Goal: Task Accomplishment & Management: Manage account settings

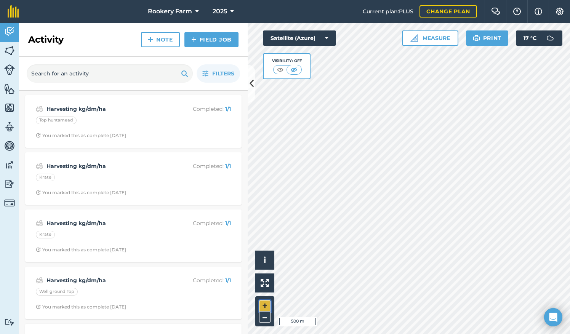
click at [266, 305] on button "+" at bounding box center [264, 305] width 11 height 11
click at [8, 88] on img at bounding box center [9, 88] width 11 height 11
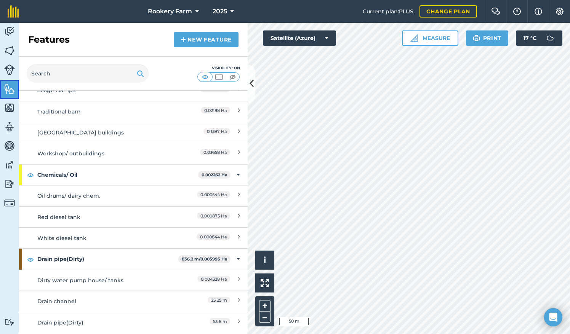
scroll to position [519, 0]
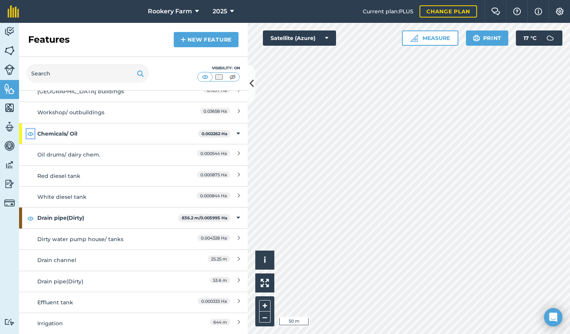
drag, startPoint x: 31, startPoint y: 130, endPoint x: 37, endPoint y: 139, distance: 10.5
click at [31, 130] on img at bounding box center [30, 133] width 7 height 9
click at [32, 214] on img at bounding box center [30, 218] width 7 height 9
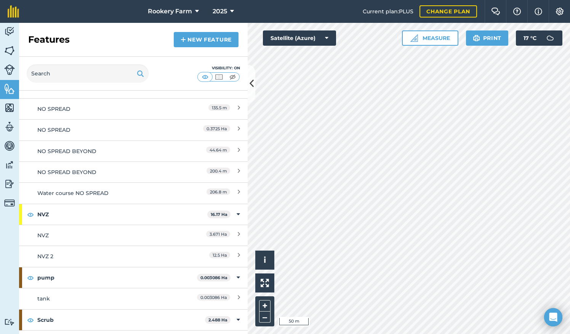
scroll to position [2898, 0]
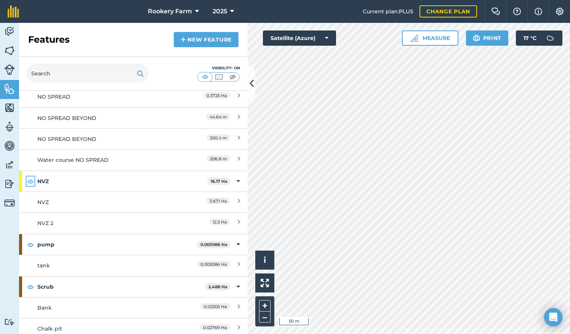
click at [30, 177] on img at bounding box center [30, 181] width 7 height 9
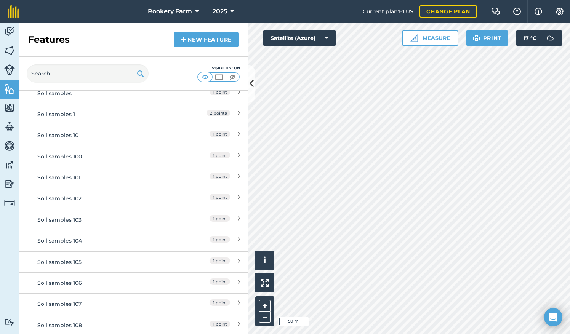
scroll to position [3326, 0]
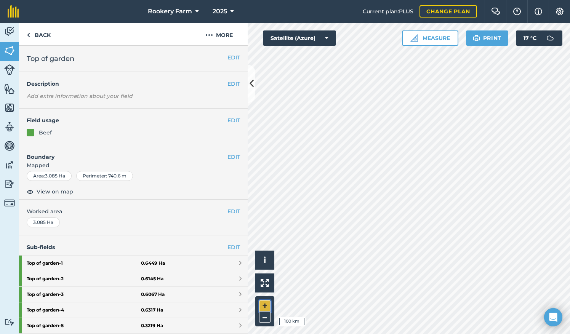
click at [265, 306] on button "+" at bounding box center [264, 305] width 11 height 11
click at [266, 303] on button "+" at bounding box center [264, 305] width 11 height 11
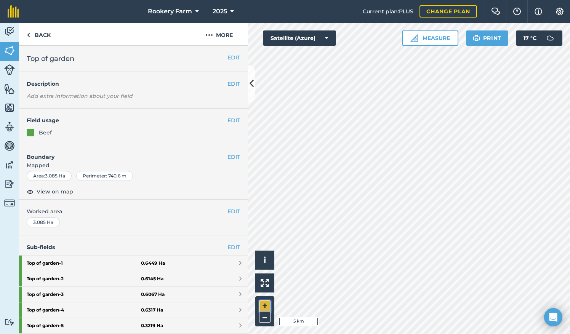
click at [266, 305] on button "+" at bounding box center [264, 305] width 11 height 11
click at [261, 306] on button "+" at bounding box center [264, 305] width 11 height 11
click at [262, 302] on button "+" at bounding box center [264, 305] width 11 height 11
click at [266, 306] on button "+" at bounding box center [264, 305] width 11 height 11
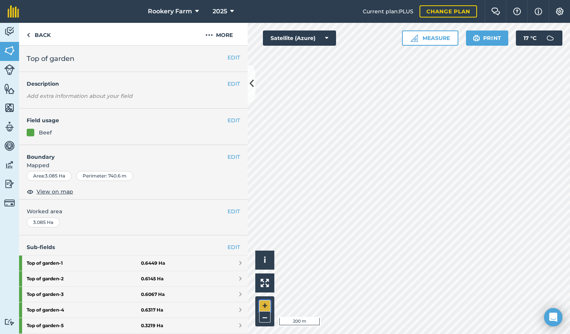
click at [265, 303] on button "+" at bounding box center [264, 305] width 11 height 11
click at [264, 306] on button "+" at bounding box center [264, 305] width 11 height 11
click at [7, 50] on img at bounding box center [9, 50] width 11 height 11
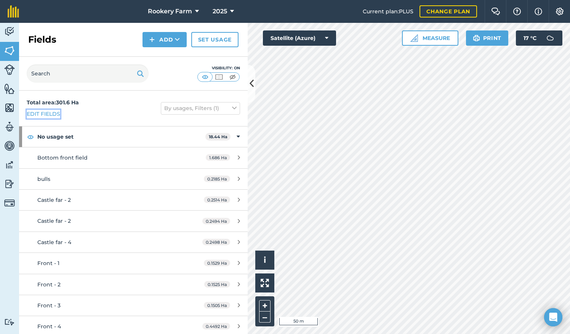
click at [50, 110] on link "Edit fields" at bounding box center [44, 114] width 34 height 8
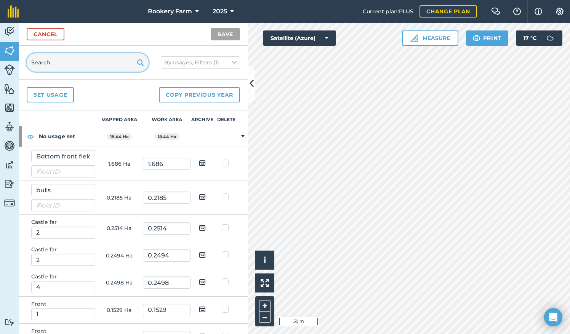
click at [78, 66] on input "text" at bounding box center [88, 62] width 122 height 18
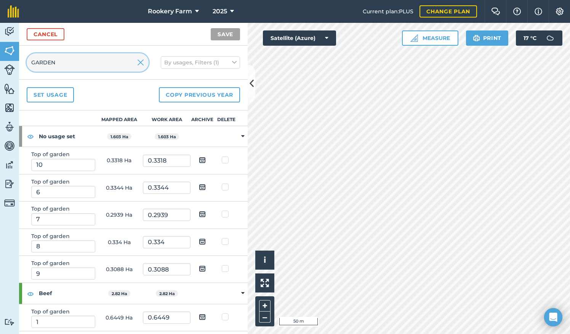
type input "GARDEN"
click at [199, 157] on img at bounding box center [202, 159] width 7 height 9
click at [206, 157] on input "checkbox" at bounding box center [208, 157] width 5 height 5
checkbox input "true"
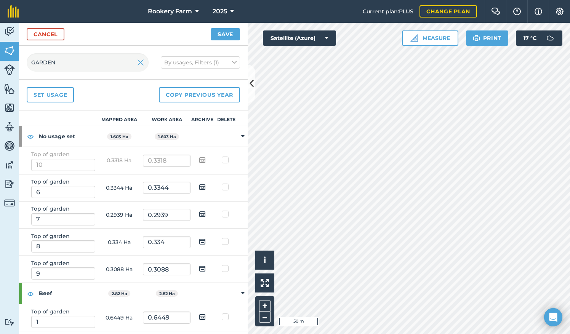
click at [199, 187] on img at bounding box center [202, 186] width 7 height 9
click at [206, 187] on input "checkbox" at bounding box center [208, 184] width 5 height 5
checkbox input "true"
click at [199, 213] on img at bounding box center [202, 214] width 7 height 9
click at [206, 213] on input "checkbox" at bounding box center [208, 211] width 5 height 5
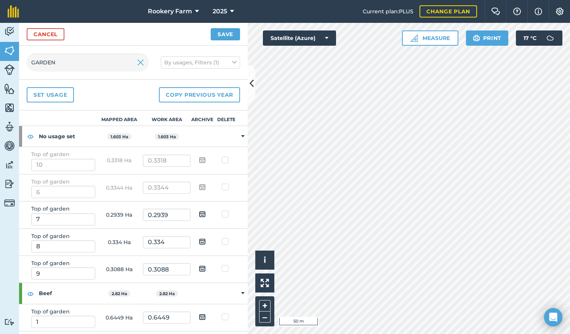
checkbox input "true"
click at [199, 237] on img at bounding box center [202, 241] width 7 height 9
click at [206, 237] on input "checkbox" at bounding box center [208, 239] width 5 height 5
checkbox input "true"
click at [199, 269] on img at bounding box center [202, 268] width 7 height 9
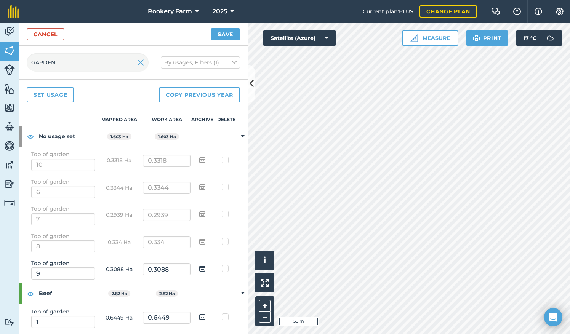
click at [206, 269] on input "checkbox" at bounding box center [208, 266] width 5 height 5
checkbox input "true"
click at [227, 37] on button "Save" at bounding box center [225, 34] width 29 height 12
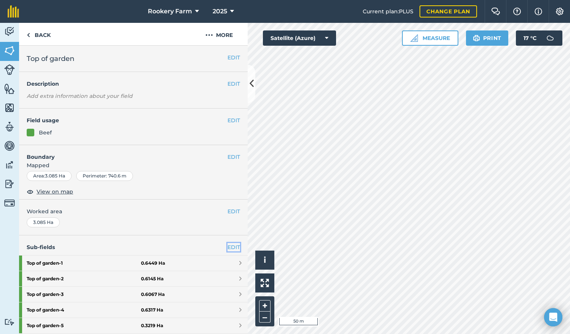
click at [233, 245] on link "EDIT" at bounding box center [233, 247] width 13 height 8
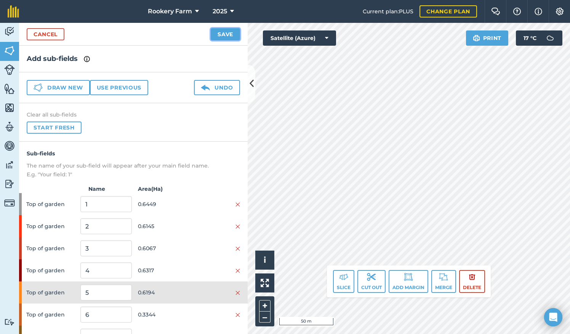
click at [227, 31] on button "Save" at bounding box center [225, 34] width 29 height 12
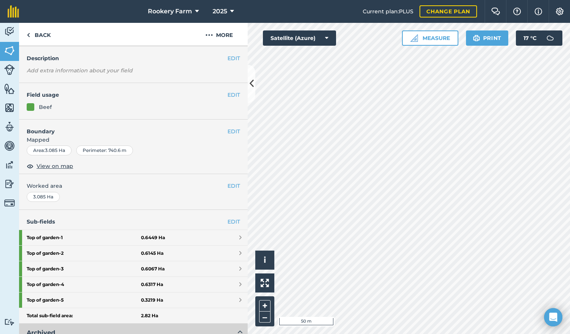
scroll to position [38, 0]
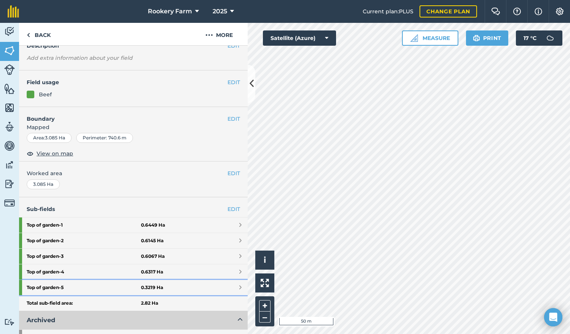
click at [165, 285] on link "Top of garden - 5 0.3219 Ha" at bounding box center [133, 287] width 229 height 15
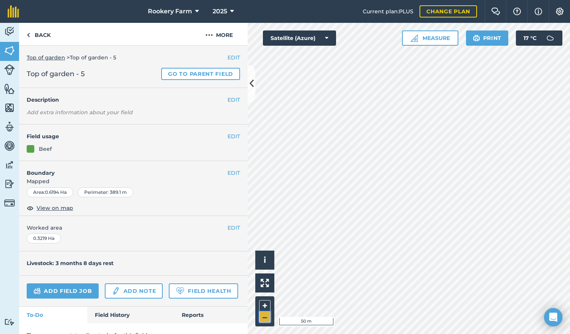
click at [263, 316] on button "–" at bounding box center [264, 317] width 11 height 11
click at [263, 303] on button "+" at bounding box center [264, 305] width 11 height 11
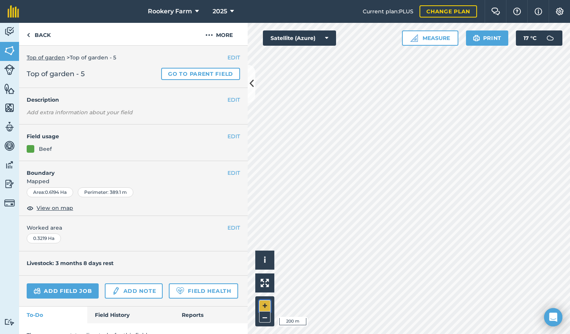
click at [263, 303] on button "+" at bounding box center [264, 305] width 11 height 11
click at [14, 50] on img at bounding box center [9, 50] width 11 height 11
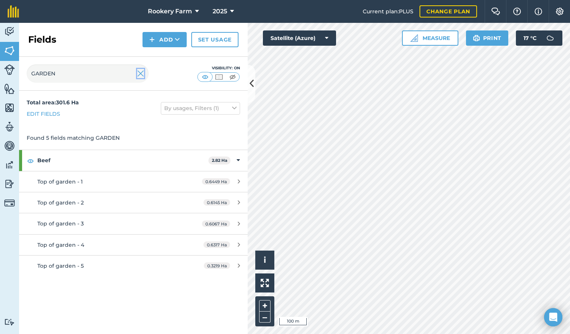
click at [141, 74] on img at bounding box center [140, 73] width 7 height 9
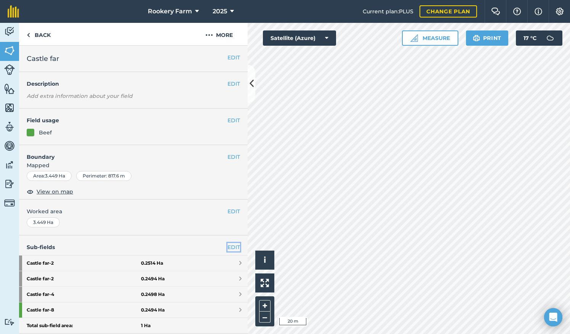
click at [228, 245] on link "EDIT" at bounding box center [233, 247] width 13 height 8
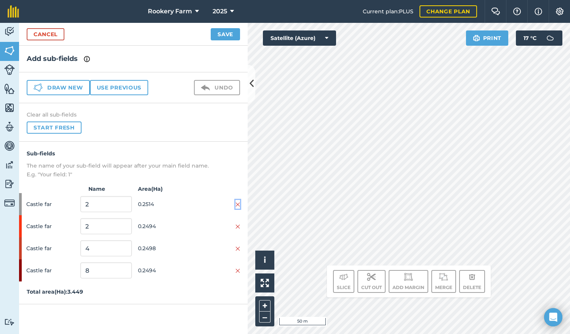
click at [239, 205] on img at bounding box center [237, 205] width 5 height 6
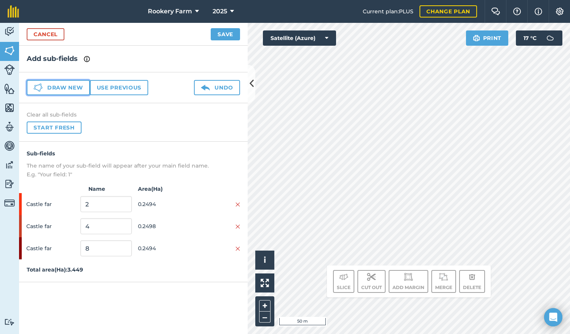
click at [76, 88] on button "Draw new" at bounding box center [58, 87] width 63 height 15
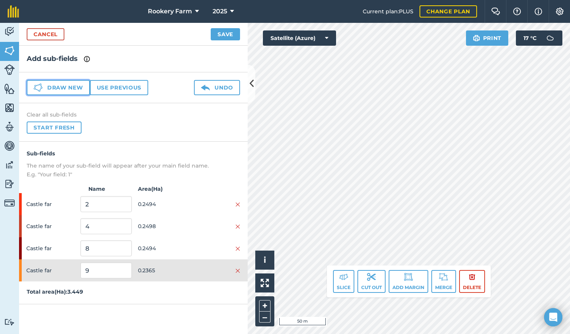
click at [62, 87] on button "Draw new" at bounding box center [58, 87] width 63 height 15
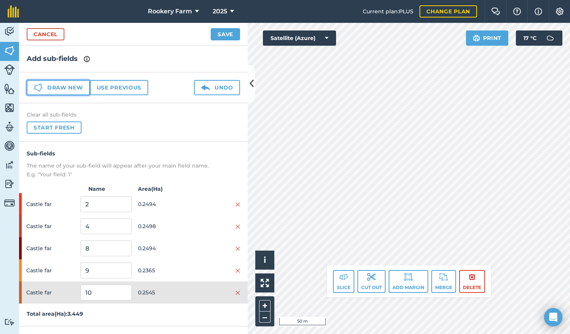
click at [55, 85] on button "Draw new" at bounding box center [58, 87] width 63 height 15
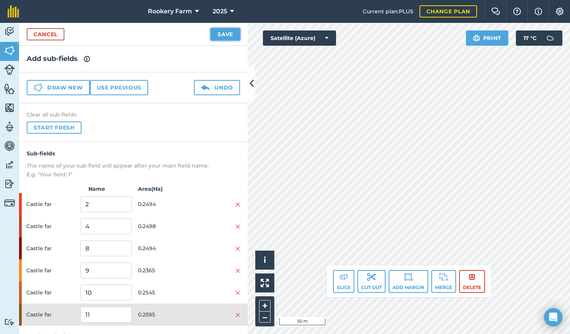
click at [229, 33] on button "Save" at bounding box center [225, 34] width 29 height 12
